Goal: Ask a question

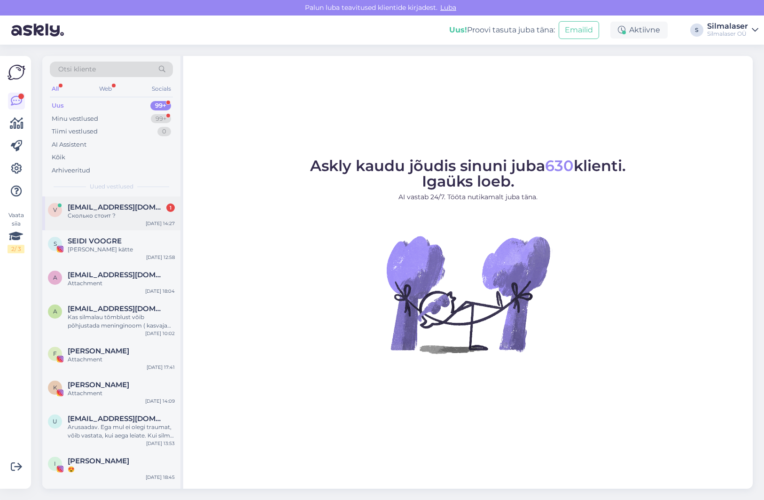
click at [69, 208] on span "[EMAIL_ADDRESS][DOMAIN_NAME]" at bounding box center [117, 207] width 98 height 8
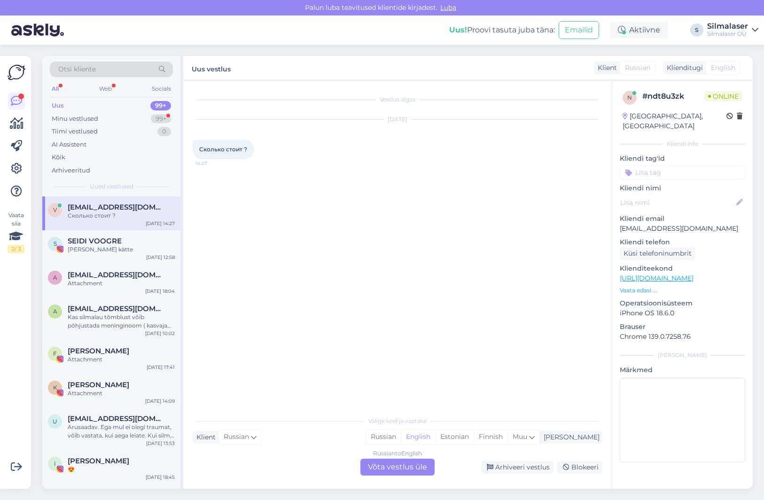
click at [412, 471] on div "Russian to English Võta vestlus üle" at bounding box center [397, 467] width 74 height 17
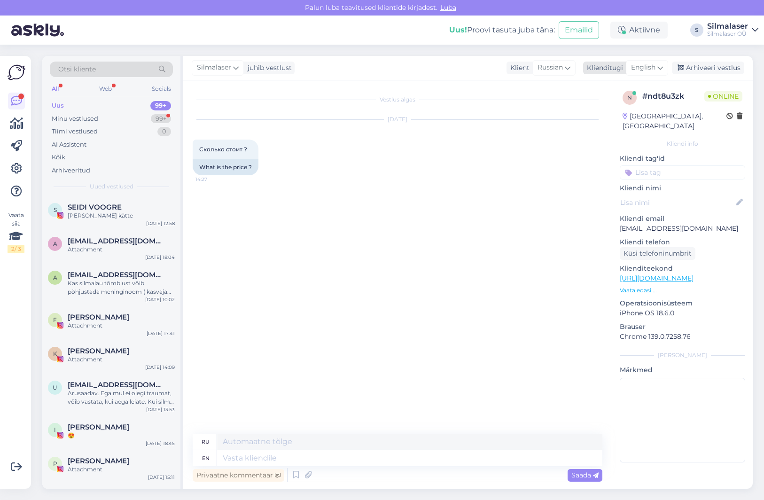
click at [662, 65] on icon at bounding box center [660, 67] width 6 height 10
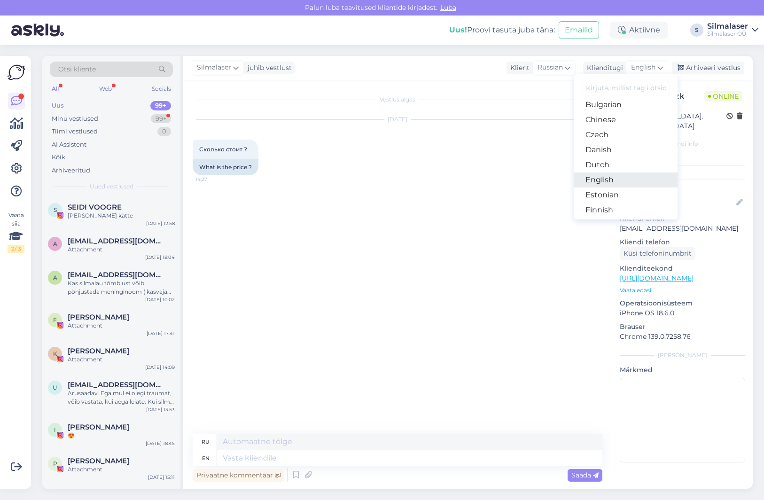
scroll to position [38, 0]
click at [606, 186] on link "Estonian" at bounding box center [625, 191] width 103 height 15
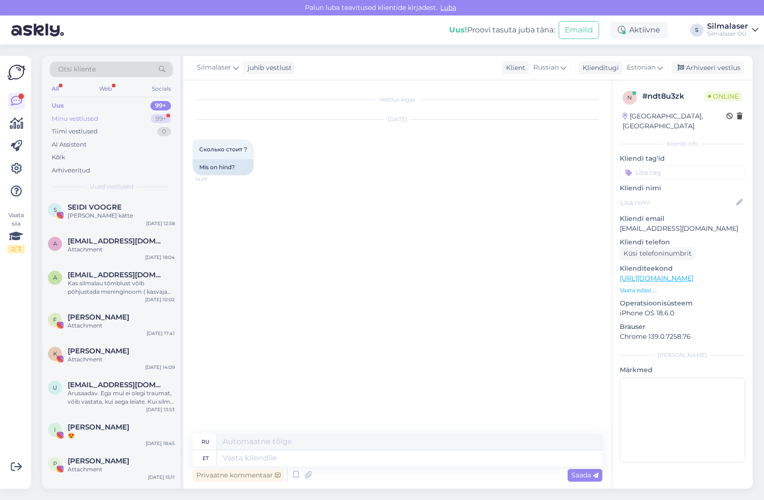
click at [112, 117] on div "Minu vestlused 99+" at bounding box center [111, 118] width 123 height 13
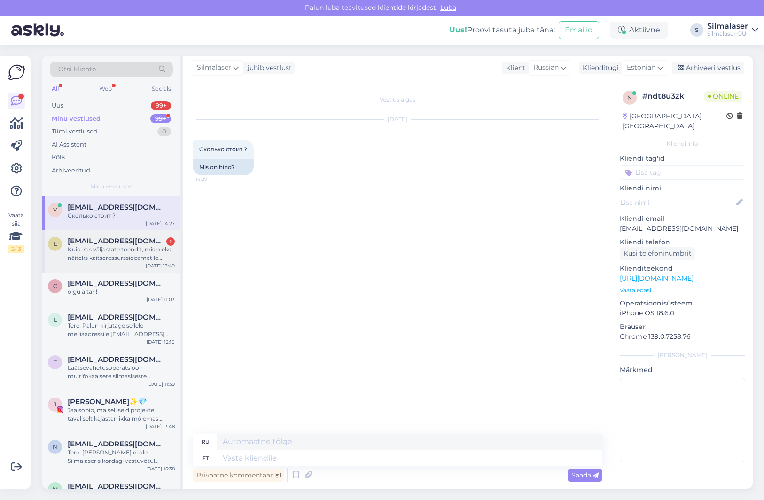
click at [109, 238] on span "[EMAIL_ADDRESS][DOMAIN_NAME]" at bounding box center [117, 241] width 98 height 8
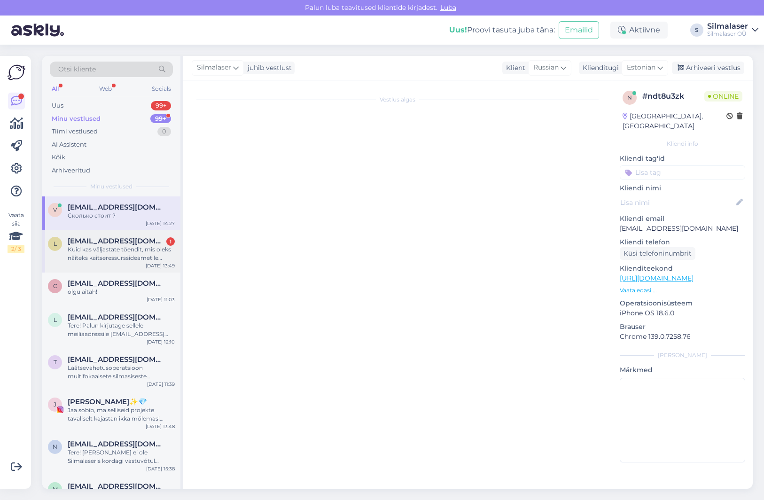
scroll to position [3, 0]
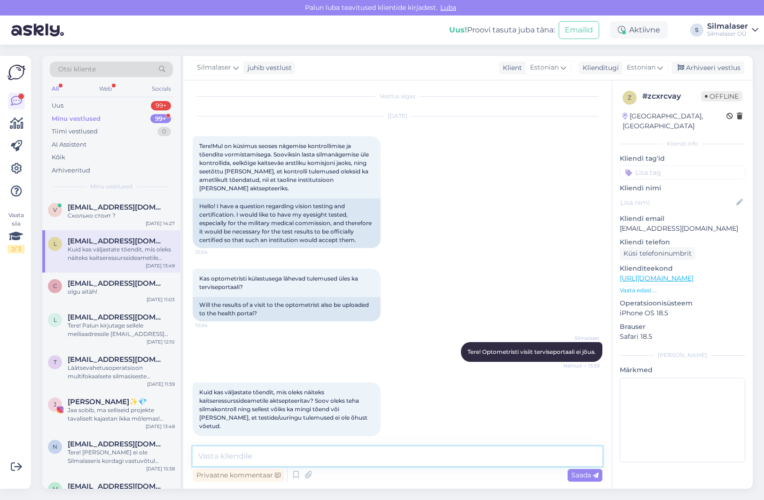
click at [255, 455] on textarea at bounding box center [398, 456] width 410 height 20
type textarea "K"
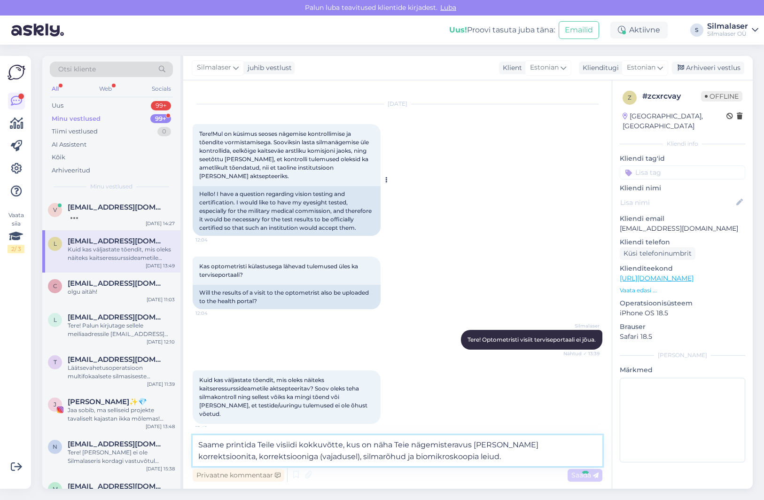
scroll to position [15, 0]
type textarea "Saame printida Teile visiidi kokkuvõtte, kus on näha Teie nägemisteravus [PERSO…"
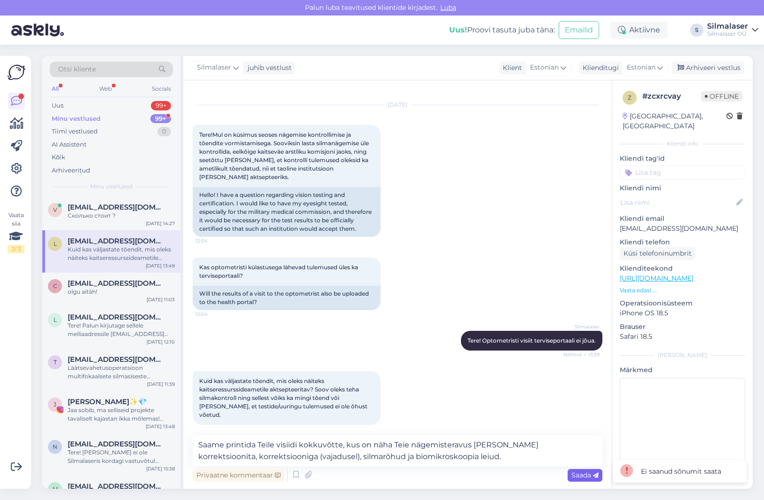
click at [572, 474] on span "Saada" at bounding box center [584, 475] width 27 height 8
drag, startPoint x: 449, startPoint y: 456, endPoint x: 400, endPoint y: 456, distance: 48.9
click at [388, 455] on div "Vestlus algas [DATE] Tere!Mul on küsimus seoses nägemise kontrollimise ja tõend…" at bounding box center [397, 284] width 428 height 408
click at [435, 459] on div "Vestlus algas [DATE] Tere!Mul on küsimus seoses nägemise kontrollimise ja tõend…" at bounding box center [397, 284] width 428 height 408
drag, startPoint x: 443, startPoint y: 459, endPoint x: 250, endPoint y: 444, distance: 193.6
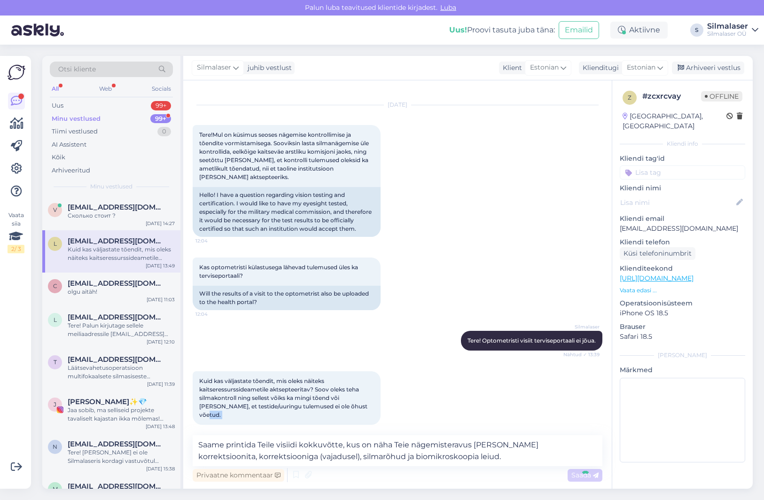
click at [283, 448] on div "Vestlus algas [DATE] Tere!Mul on küsimus seoses nägemise kontrollimise ja tõend…" at bounding box center [397, 284] width 428 height 408
drag, startPoint x: 230, startPoint y: 443, endPoint x: 210, endPoint y: 441, distance: 19.4
click at [225, 443] on div "Vestlus algas [DATE] Tere!Mul on küsimus seoses nägemise kontrollimise ja tõend…" at bounding box center [397, 284] width 428 height 408
drag, startPoint x: 202, startPoint y: 444, endPoint x: 206, endPoint y: 446, distance: 5.5
click at [220, 446] on div "Vestlus algas [DATE] Tere!Mul on küsimus seoses nägemise kontrollimise ja tõend…" at bounding box center [397, 284] width 428 height 408
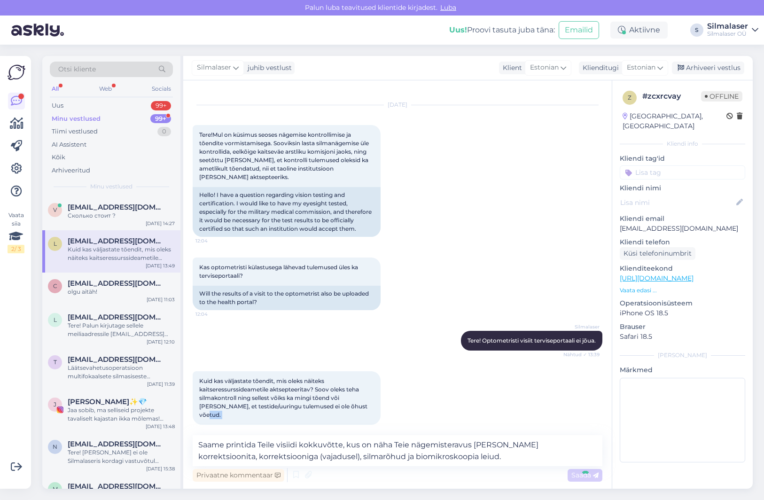
drag, startPoint x: 199, startPoint y: 444, endPoint x: 467, endPoint y: 464, distance: 269.5
click at [467, 464] on div "Vestlus algas [DATE] Tere!Mul on küsimus seoses nägemise kontrollimise ja tõend…" at bounding box center [397, 284] width 428 height 408
copy div "Kuid kas väljastate tõendit, mis oleks näiteks kaitseressurssideametile aktsept…"
click at [422, 397] on div "Kuid kas väljastate tõendit, mis oleks näiteks kaitseressurssideametile aktsept…" at bounding box center [398, 398] width 410 height 74
click at [79, 283] on span "[EMAIL_ADDRESS][DOMAIN_NAME]" at bounding box center [117, 283] width 98 height 8
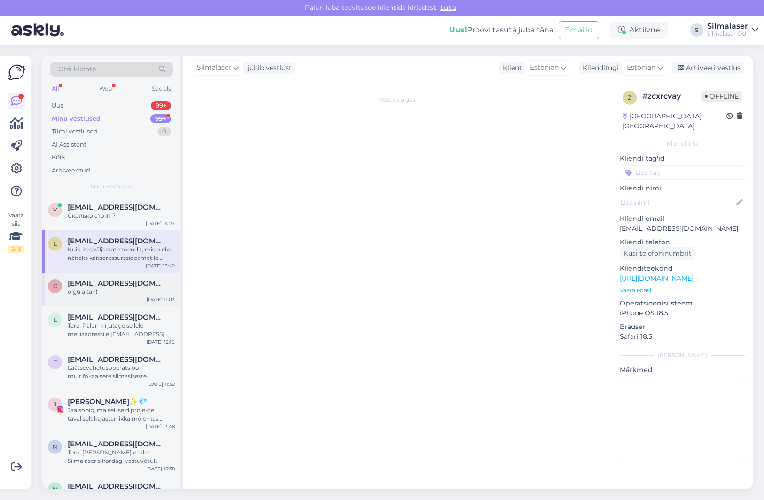
scroll to position [0, 0]
click at [80, 251] on div "Kuid kas väljastate tõendit, mis oleks näiteks kaitseressurssideametile aktsept…" at bounding box center [121, 253] width 107 height 17
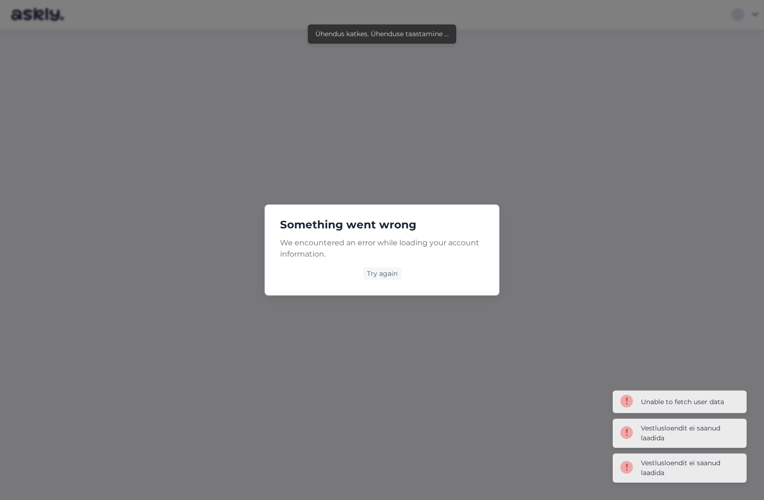
drag, startPoint x: 472, startPoint y: 9, endPoint x: 441, endPoint y: 226, distance: 219.7
click at [468, 130] on div "Something went wrong We encountered an error while loading your account informa…" at bounding box center [382, 250] width 764 height 500
click at [393, 277] on div "Try again" at bounding box center [382, 273] width 38 height 13
